Goal: Check status: Check status

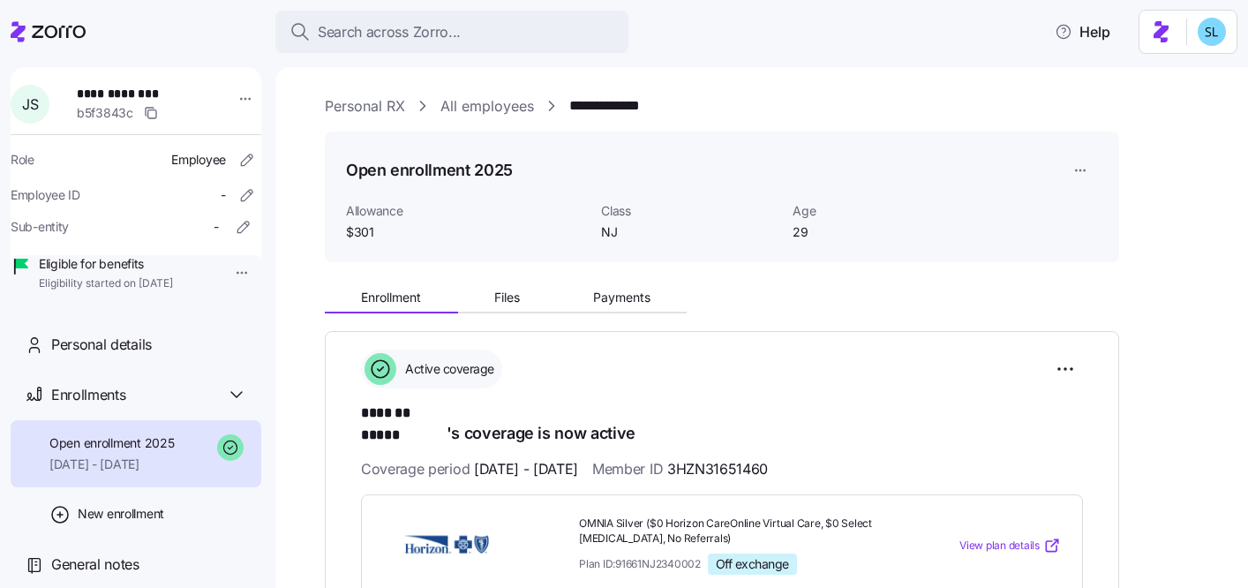
click at [478, 22] on div "Search across Zorro..." at bounding box center [452, 32] width 325 height 22
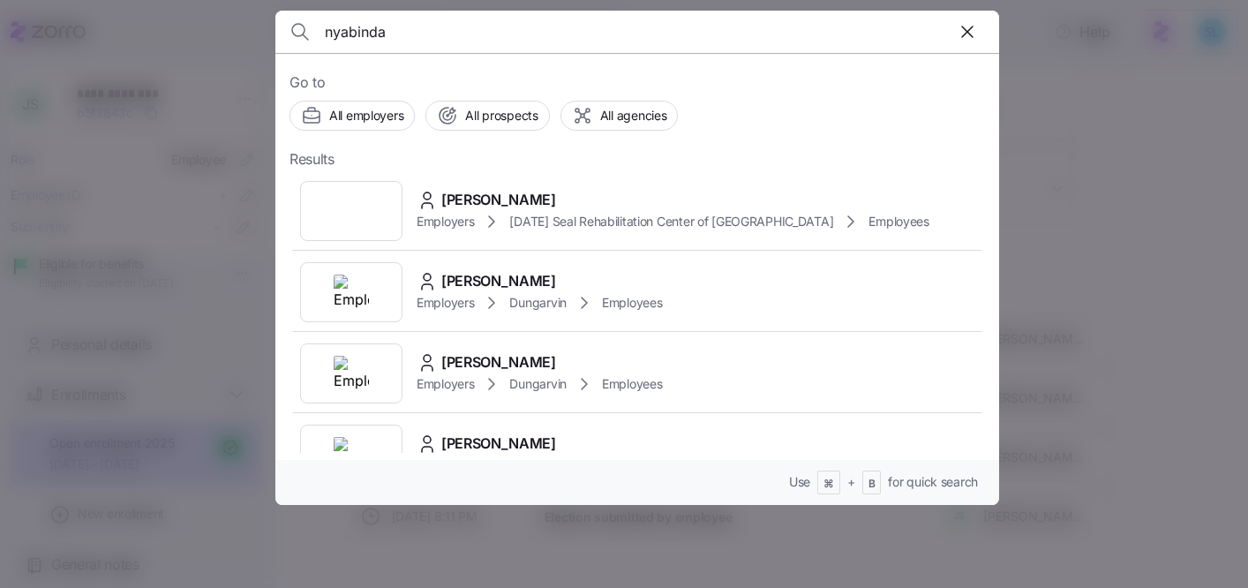
type input "nyabinda"
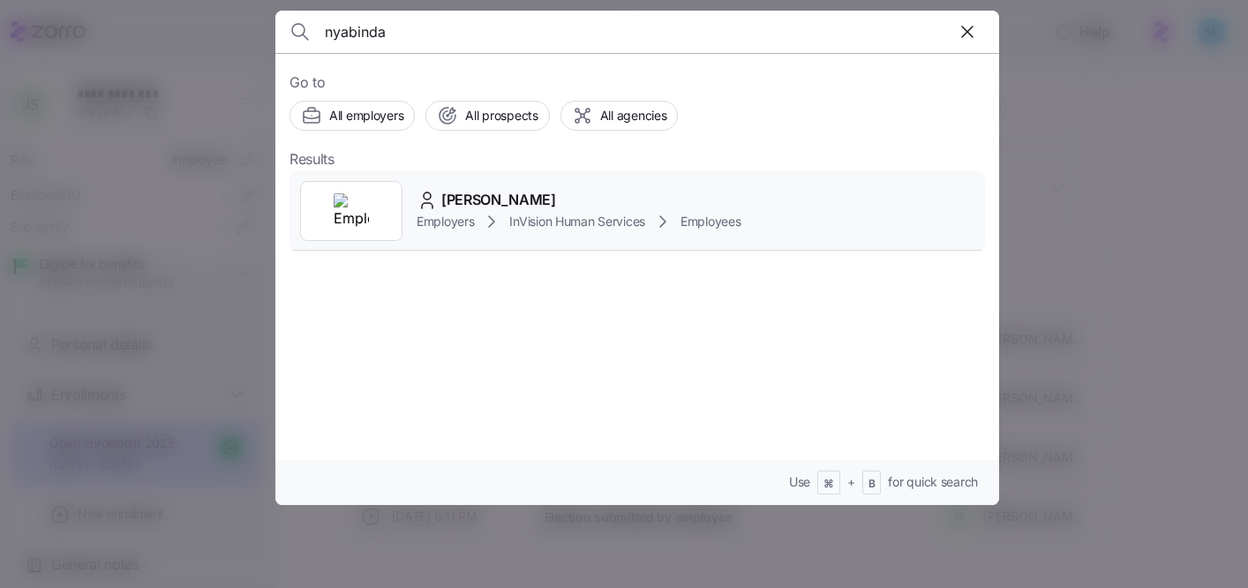
click at [576, 182] on div "[PERSON_NAME] Employers InVision Human Services Employees" at bounding box center [638, 210] width 696 height 81
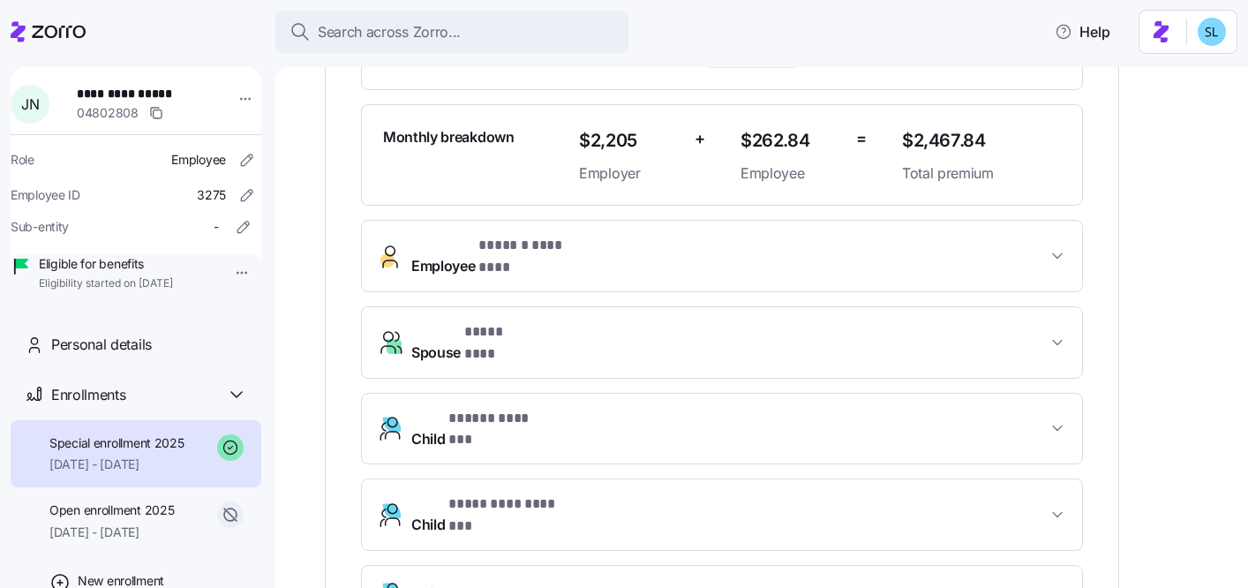
scroll to position [253, 0]
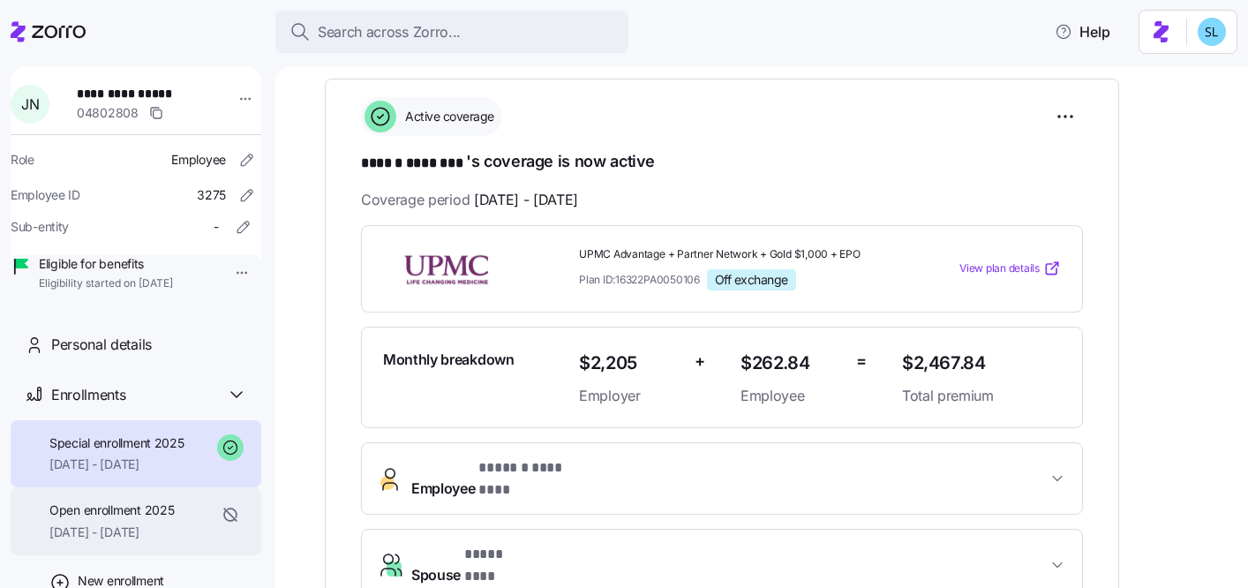
click at [130, 541] on span "[DATE] - [DATE]" at bounding box center [111, 533] width 124 height 18
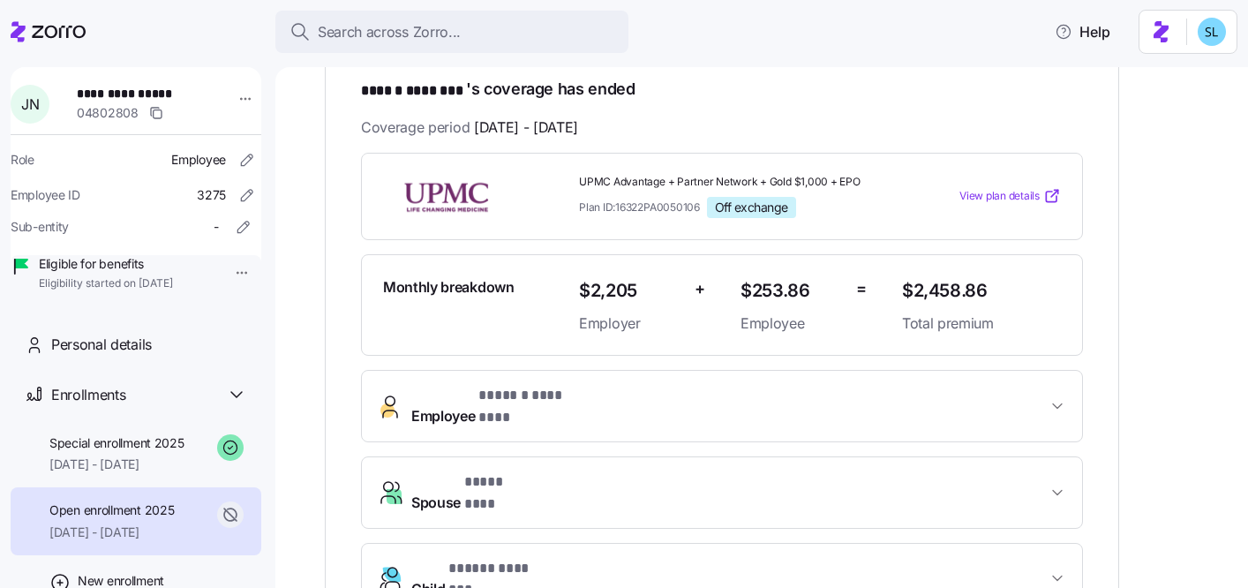
scroll to position [321, 0]
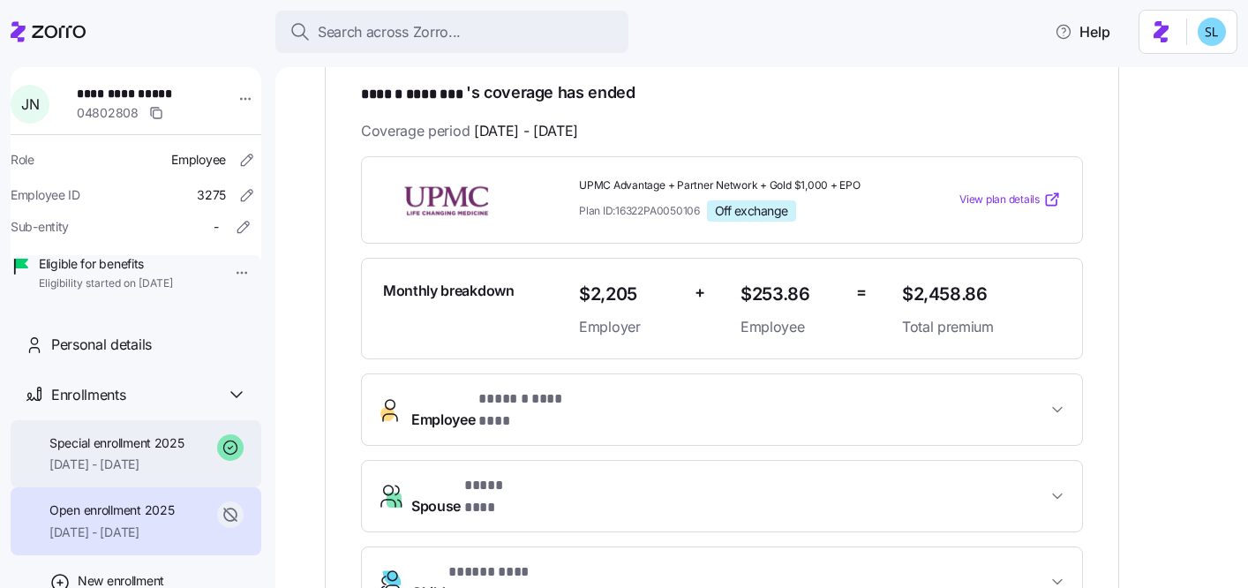
click at [107, 474] on div "Special enrollment 2025 [DATE] - [DATE]" at bounding box center [116, 454] width 135 height 40
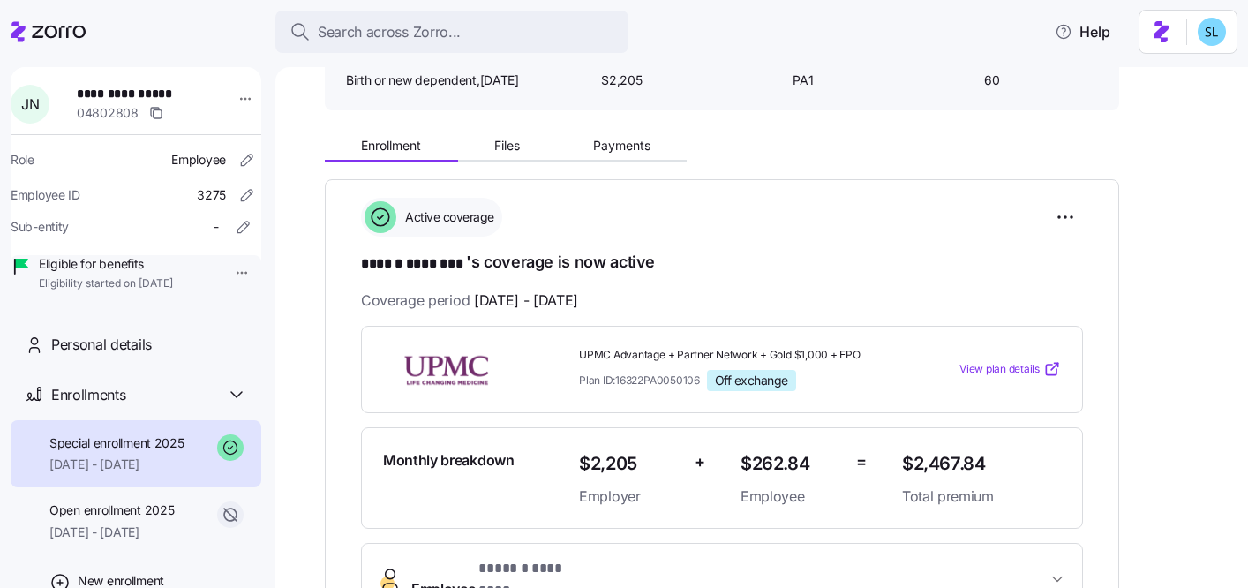
scroll to position [207, 0]
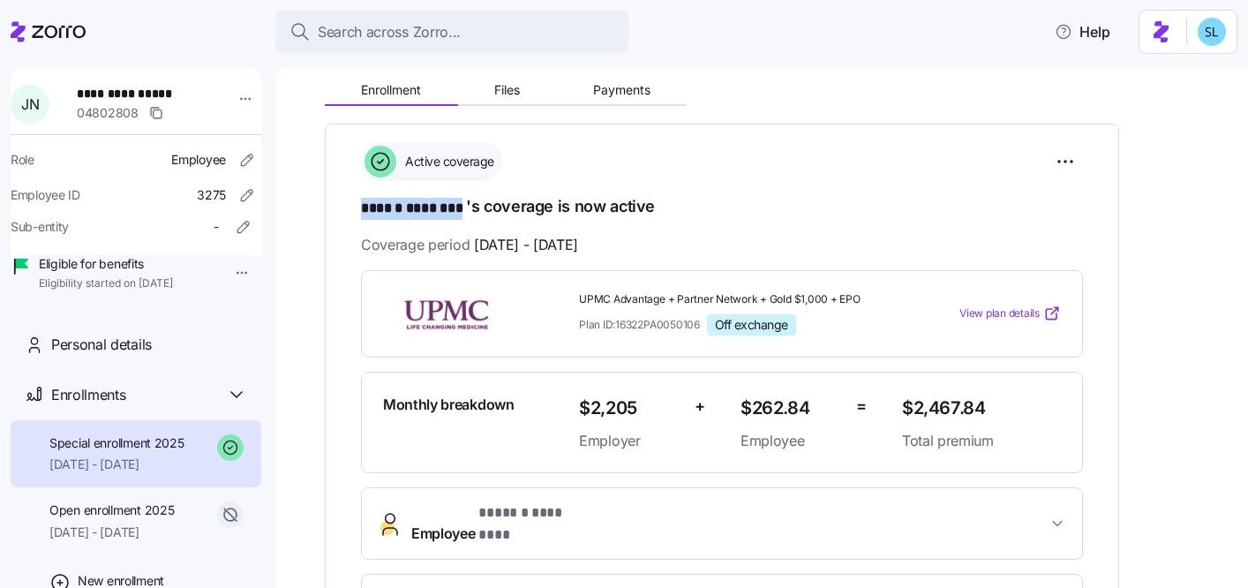
drag, startPoint x: 465, startPoint y: 209, endPoint x: 360, endPoint y: 216, distance: 105.3
copy span "****** ********"
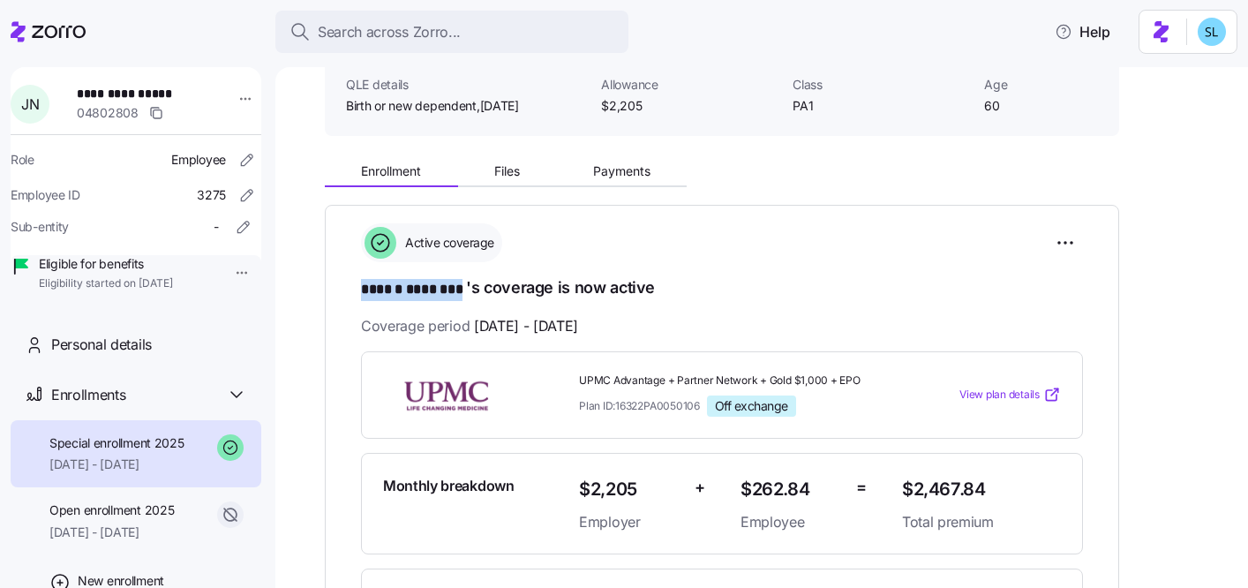
scroll to position [0, 0]
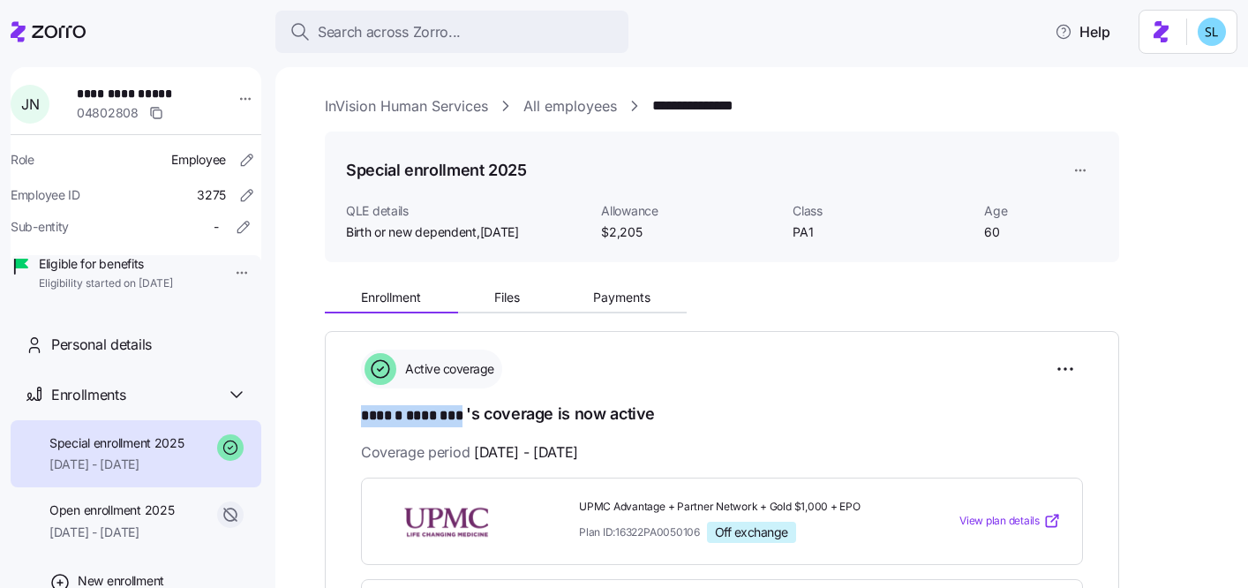
drag, startPoint x: 558, startPoint y: 234, endPoint x: 487, endPoint y: 233, distance: 70.6
click at [487, 233] on div "Birth or new dependent , [DATE]" at bounding box center [466, 232] width 241 height 18
copy span "[DATE]"
